Goal: Complete application form: Complete application form

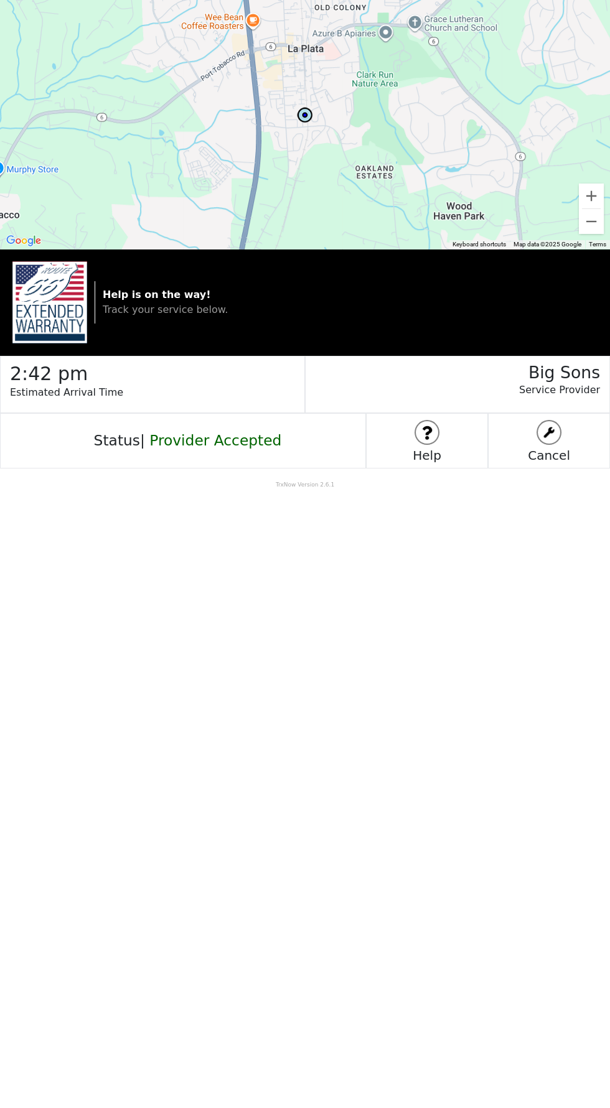
click at [223, 453] on div "Status | Provider Accepted" at bounding box center [183, 440] width 366 height 55
click at [207, 442] on span "Provider Accepted" at bounding box center [215, 440] width 132 height 17
click at [290, 698] on body "To navigate the map with touch gestures double-tap and hold your finger on the …" at bounding box center [305, 554] width 610 height 1108
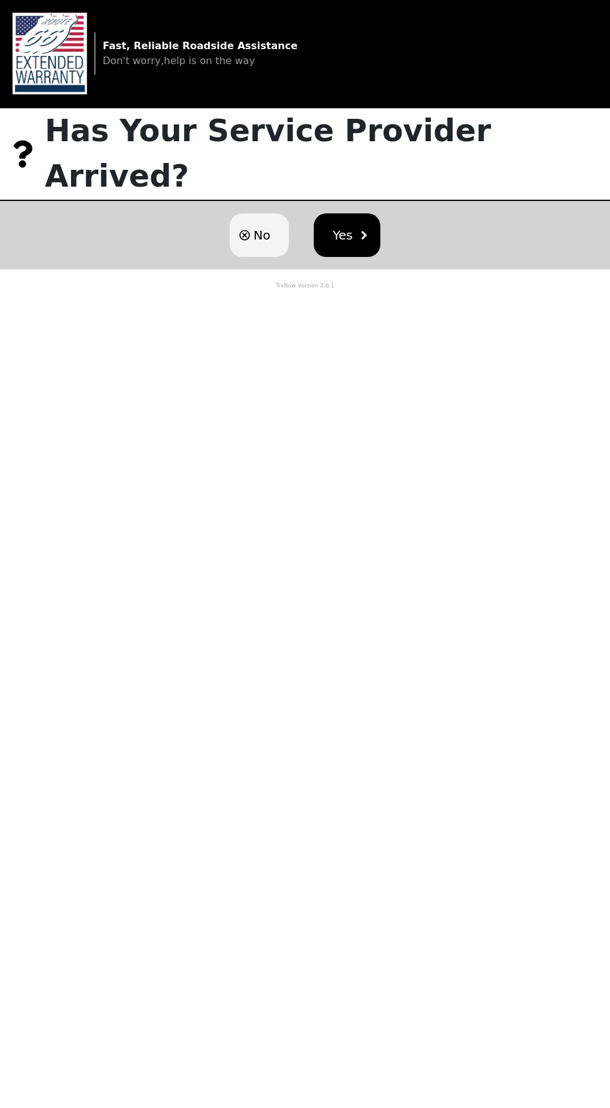
click at [253, 226] on span "No" at bounding box center [261, 235] width 17 height 19
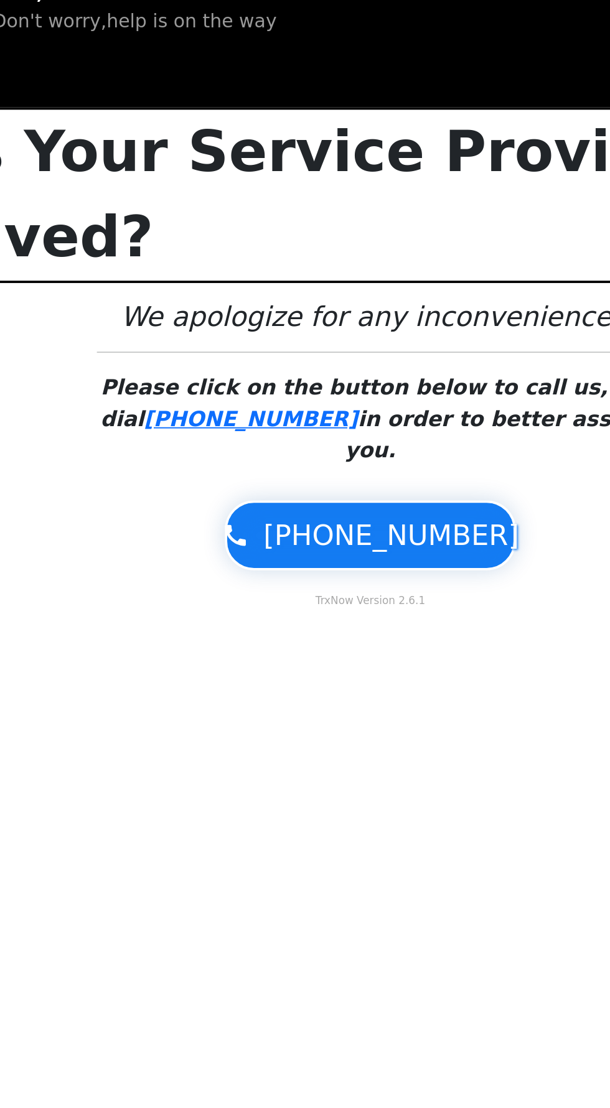
click at [291, 325] on span "1-855-203-1423" at bounding box center [316, 336] width 137 height 22
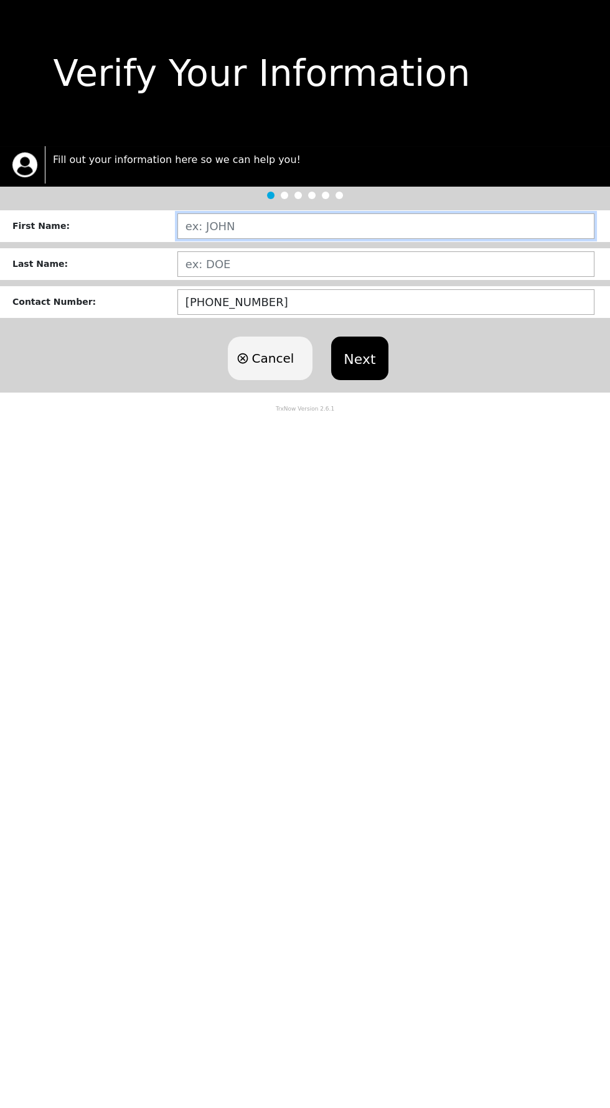
click at [285, 225] on input "text" at bounding box center [385, 226] width 417 height 26
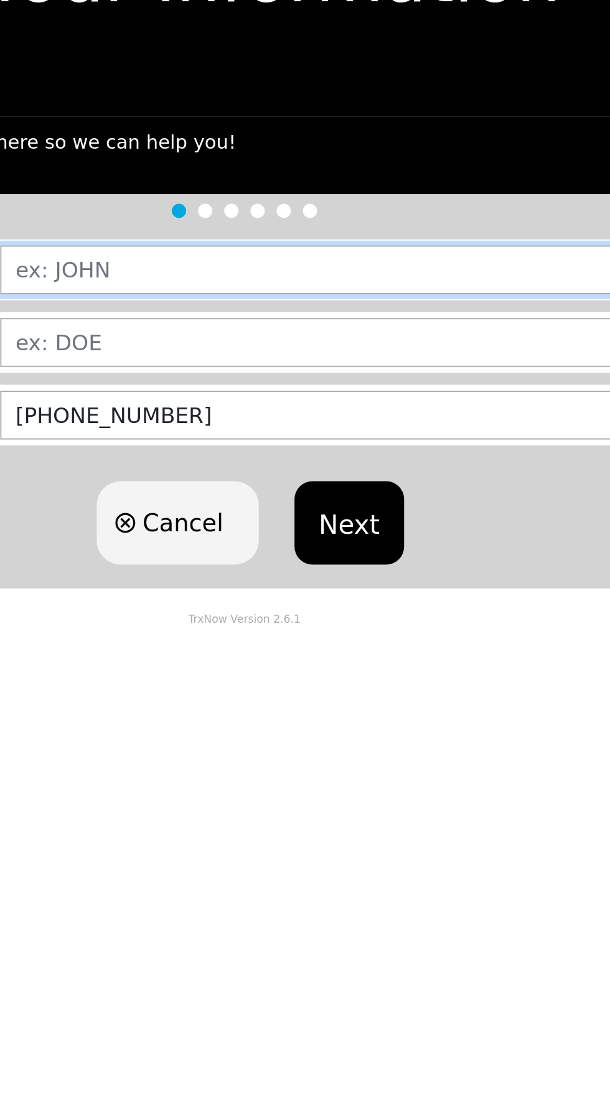
type input "[PERSON_NAME]"
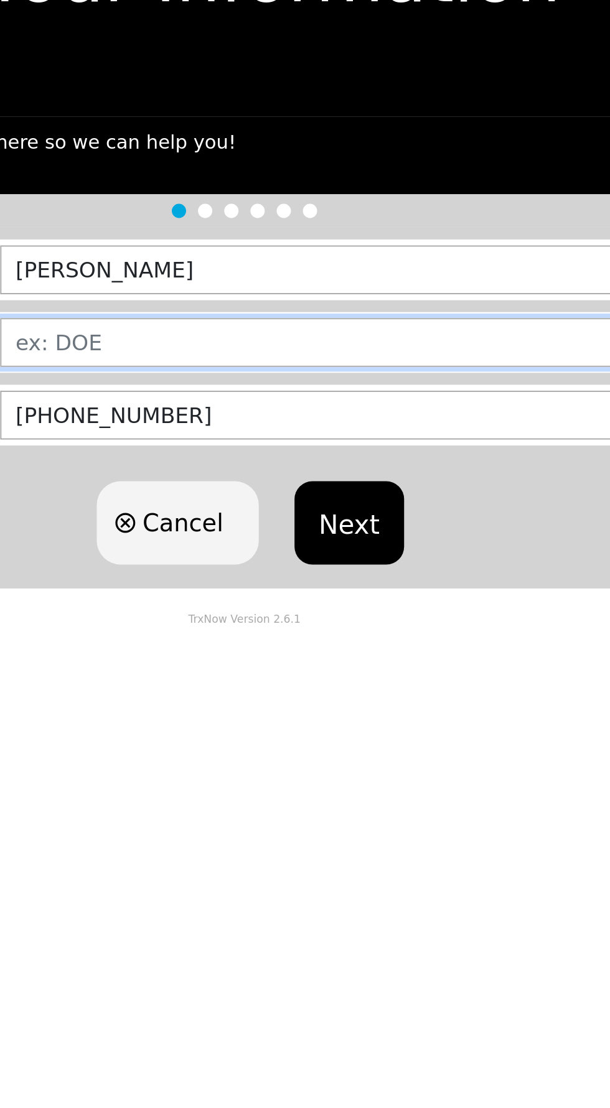
type input "NEALE"
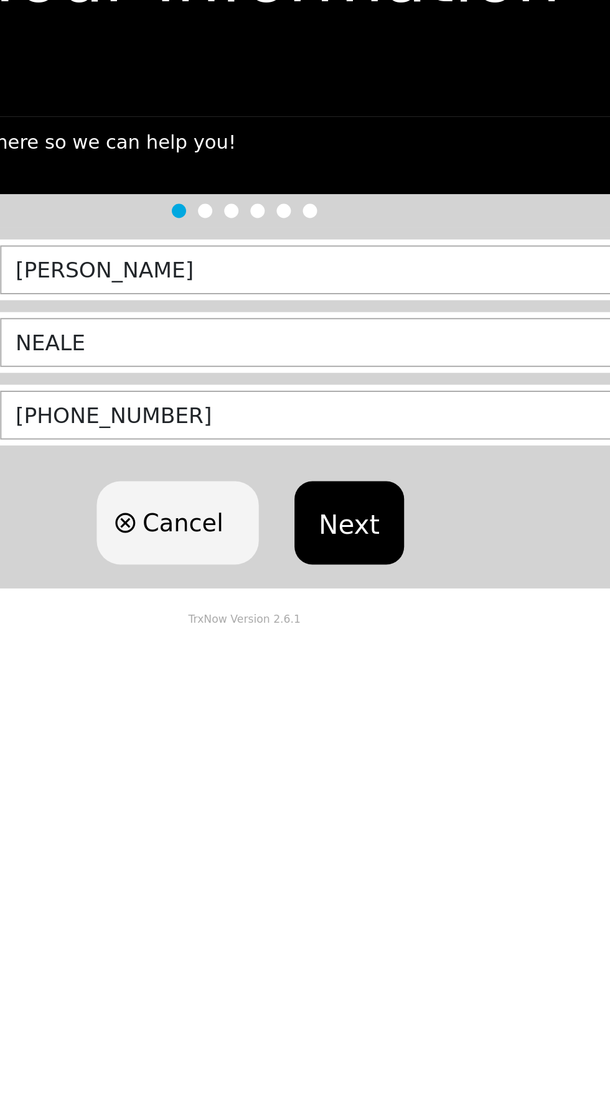
click at [370, 351] on button "Next" at bounding box center [359, 358] width 57 height 44
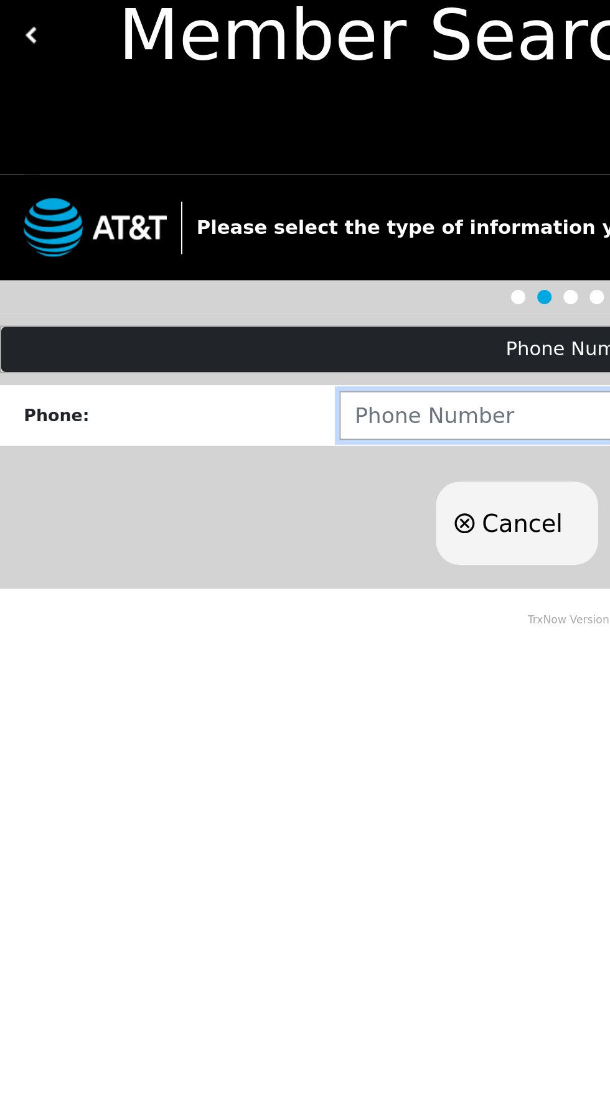
click at [253, 264] on input "number" at bounding box center [385, 272] width 417 height 26
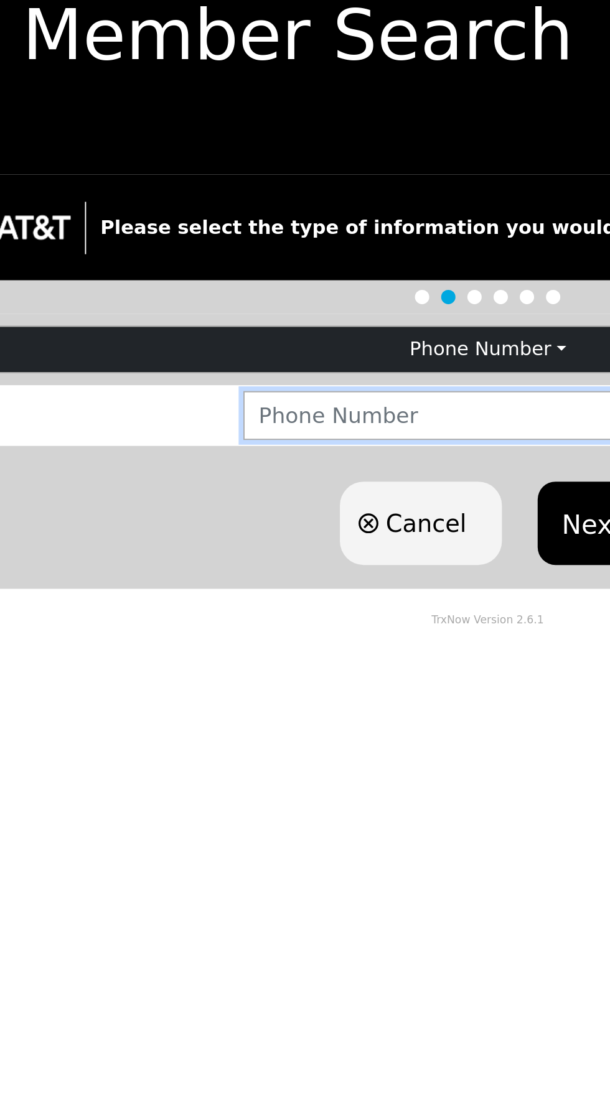
click at [239, 264] on input "number" at bounding box center [385, 272] width 417 height 26
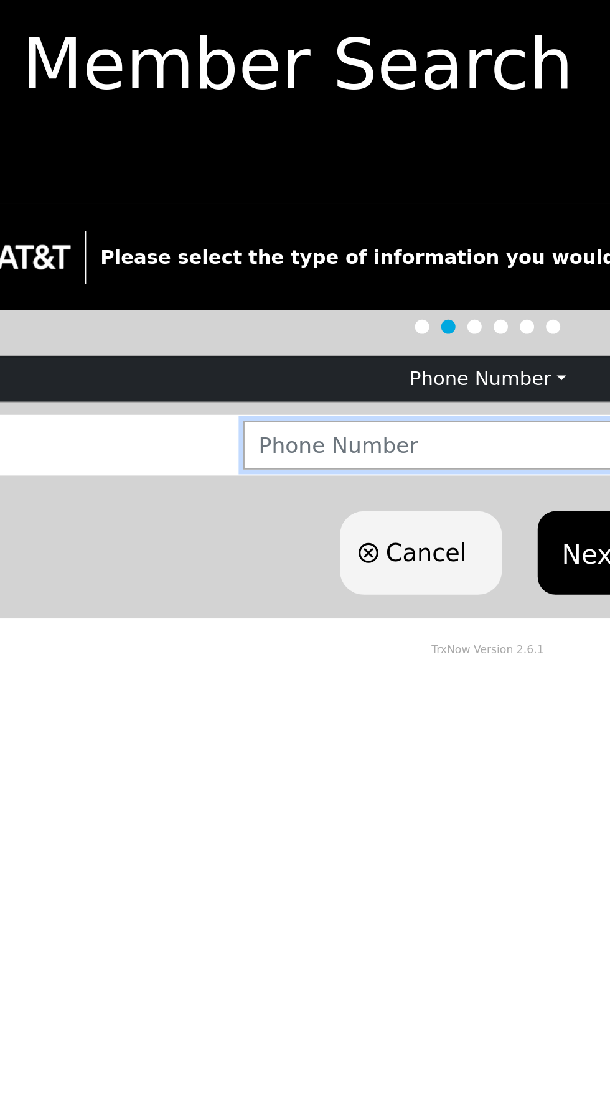
click at [241, 273] on input "number" at bounding box center [385, 272] width 417 height 26
type input "3012120212"
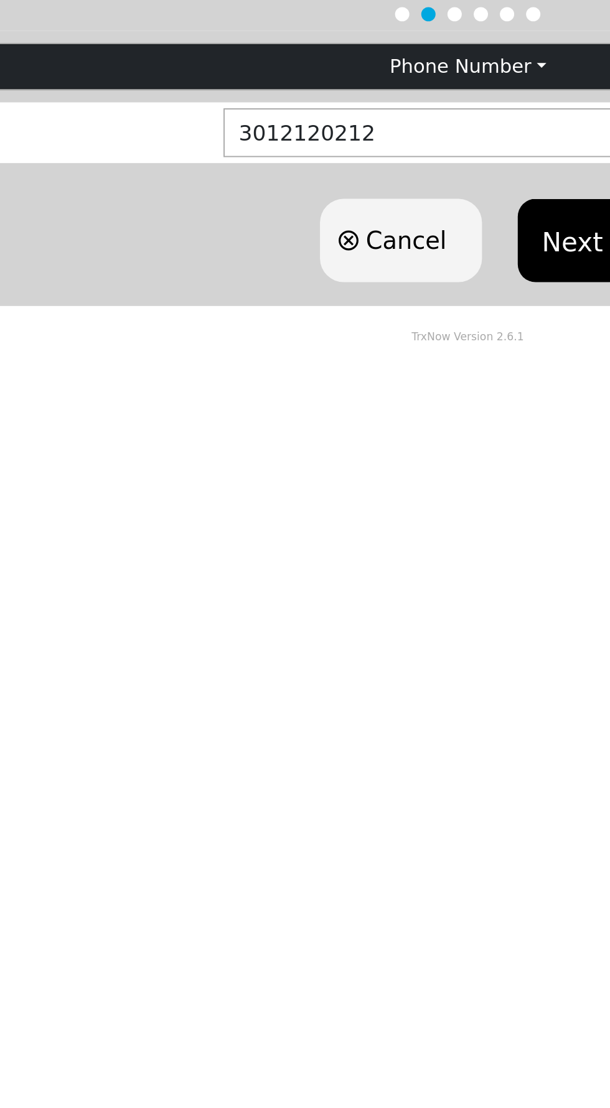
click at [367, 322] on button "Next" at bounding box center [359, 329] width 57 height 44
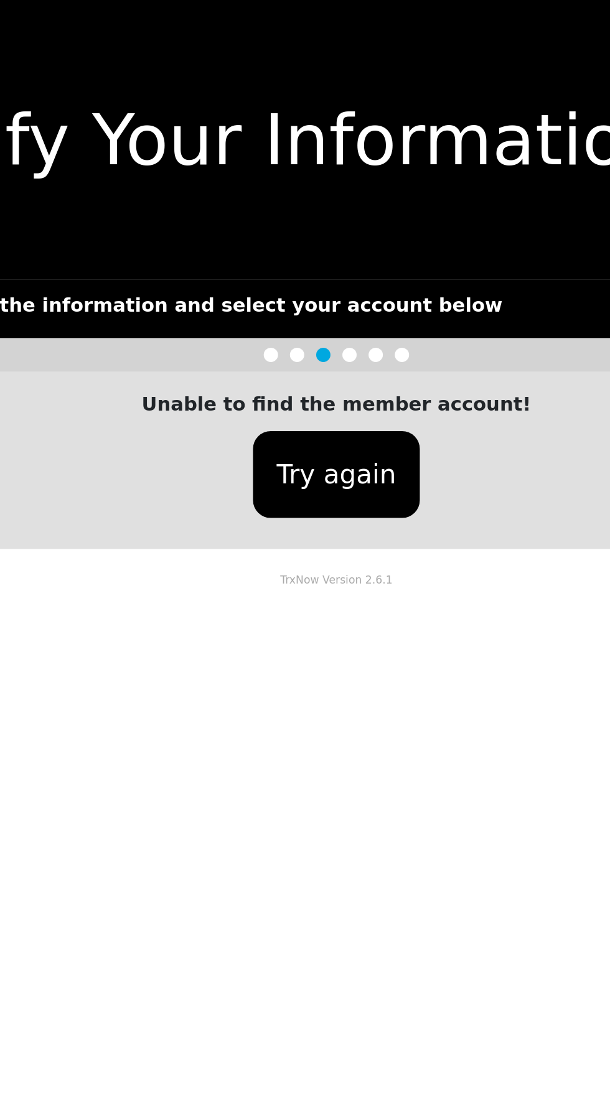
click at [310, 241] on button "Try again" at bounding box center [304, 247] width 87 height 45
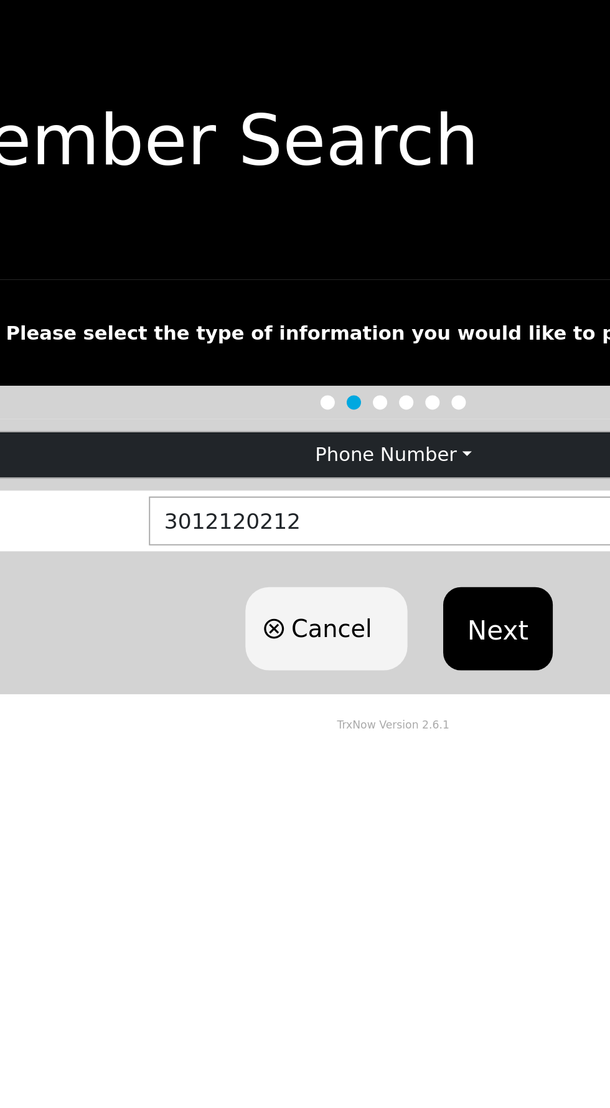
click at [374, 314] on button "Next" at bounding box center [359, 329] width 57 height 44
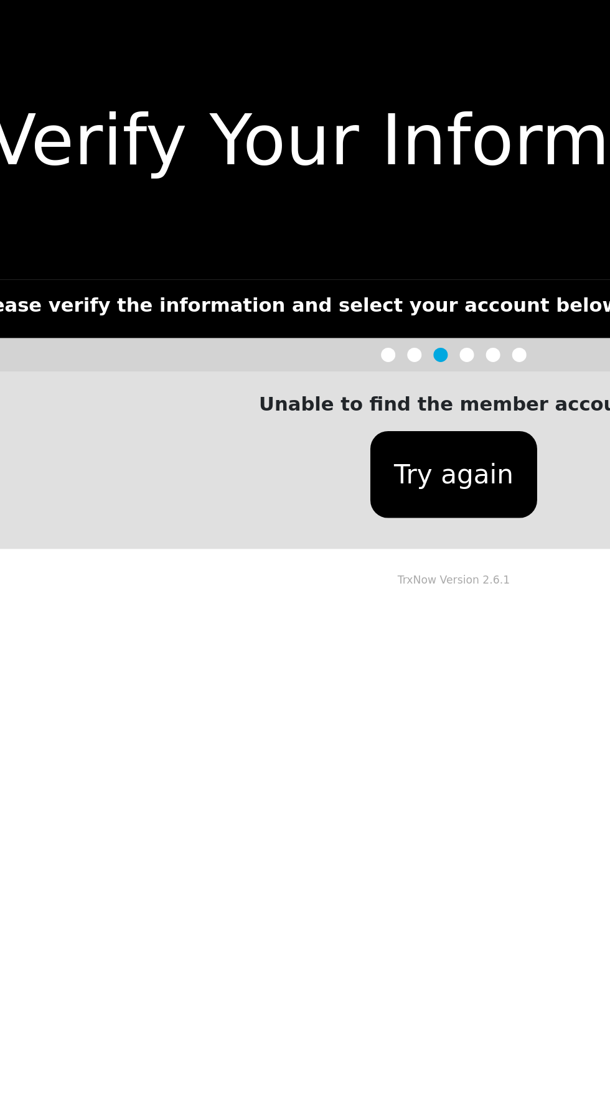
click at [318, 236] on button "Try again" at bounding box center [304, 247] width 87 height 45
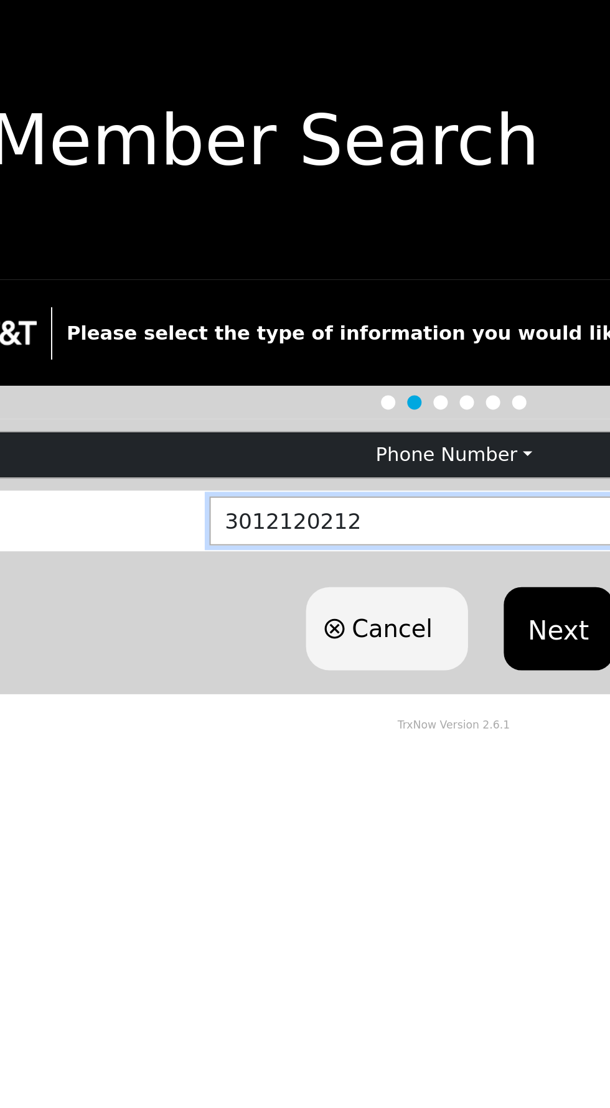
click at [276, 267] on input "3012120212" at bounding box center [385, 272] width 417 height 26
type input "3"
type input "7865873443"
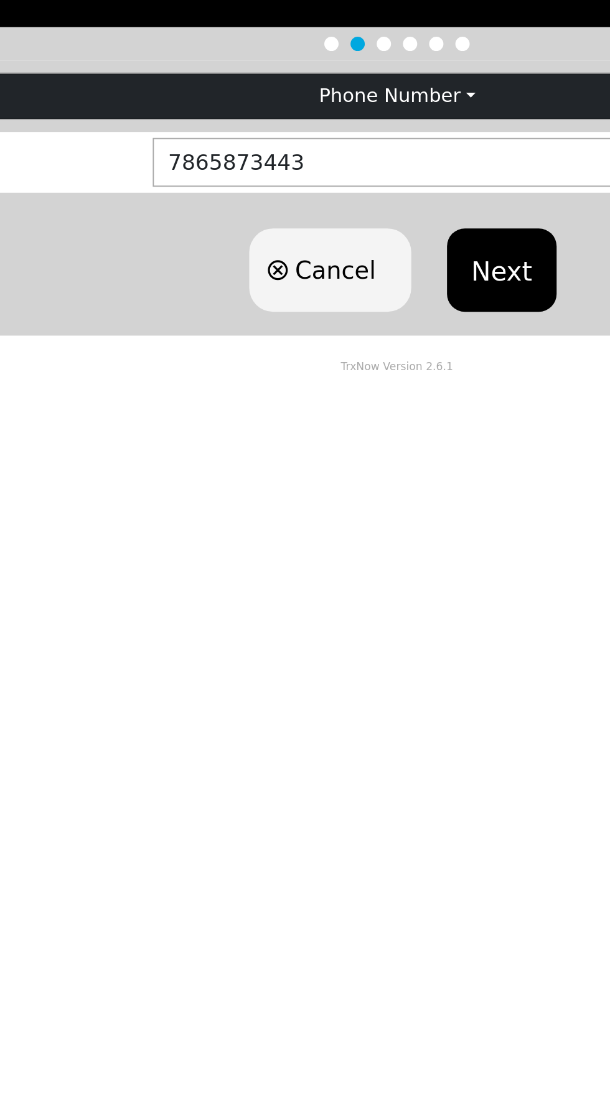
click at [371, 329] on button "Next" at bounding box center [359, 329] width 57 height 44
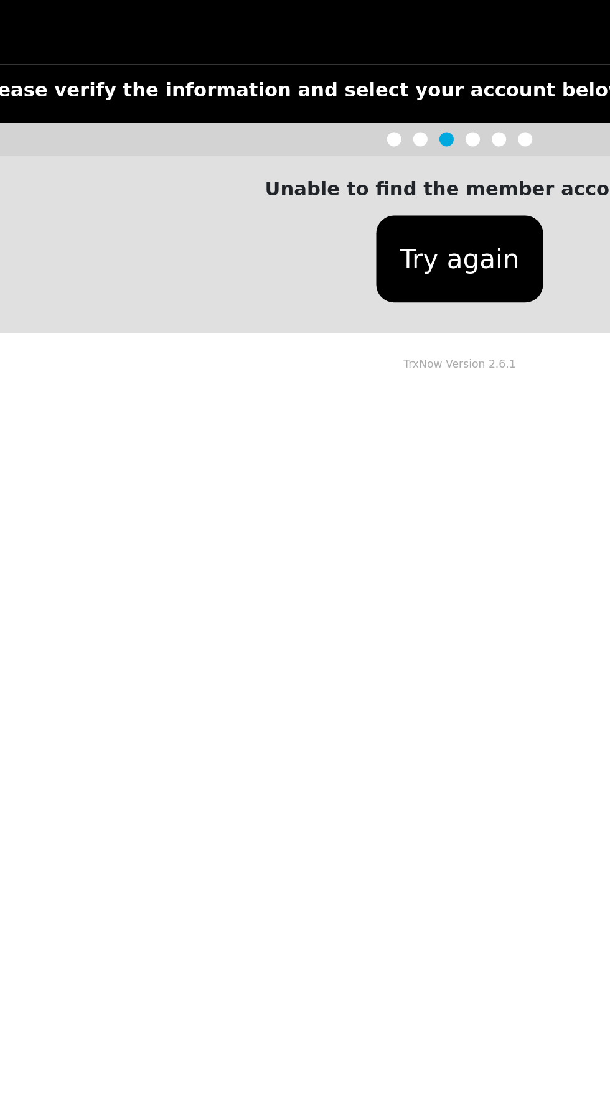
click at [315, 241] on button "Try again" at bounding box center [304, 247] width 87 height 45
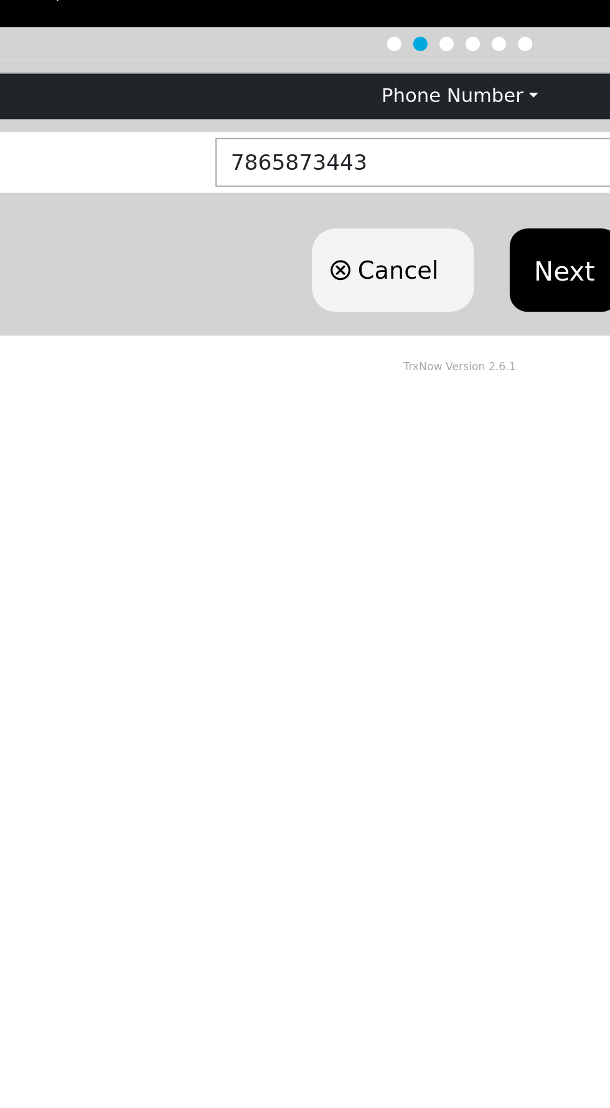
click at [371, 325] on button "Next" at bounding box center [359, 329] width 57 height 44
